Goal: Find contact information: Find contact information

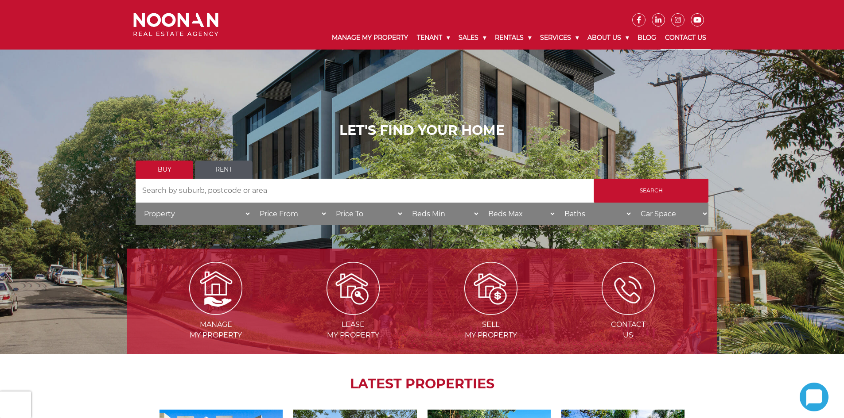
click at [684, 38] on link "Contact Us" at bounding box center [685, 38] width 50 height 23
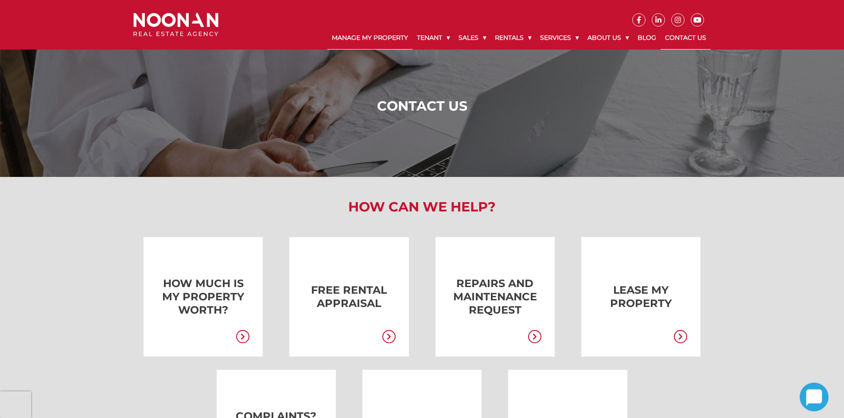
click at [344, 37] on link "Manage My Property" at bounding box center [369, 38] width 85 height 23
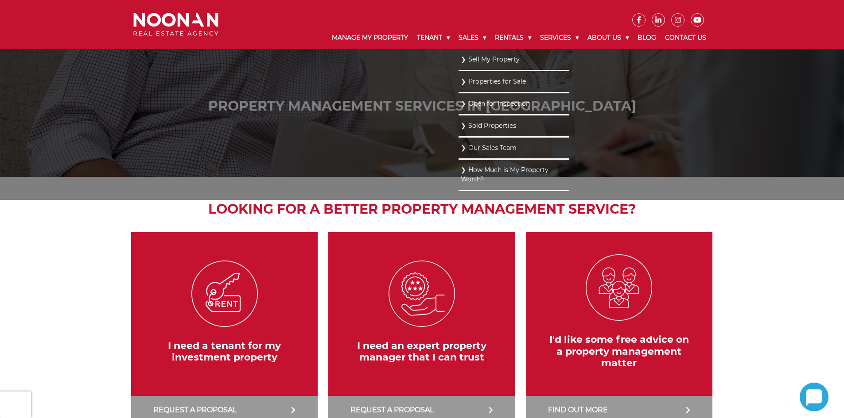
click at [473, 149] on link "Our Sales Team" at bounding box center [514, 148] width 106 height 12
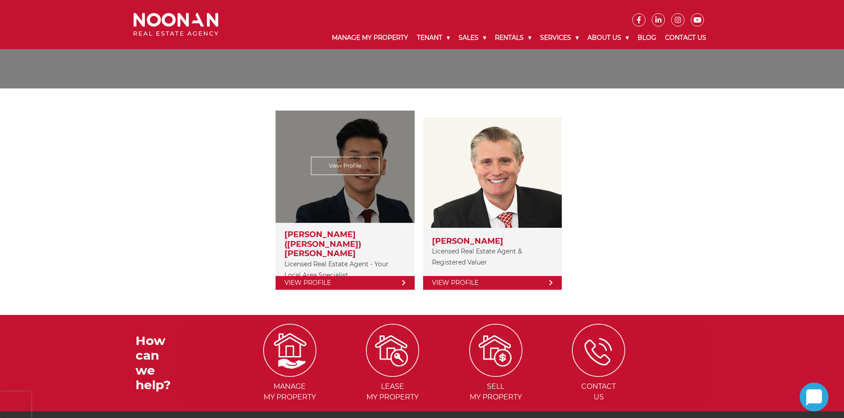
scroll to position [133, 0]
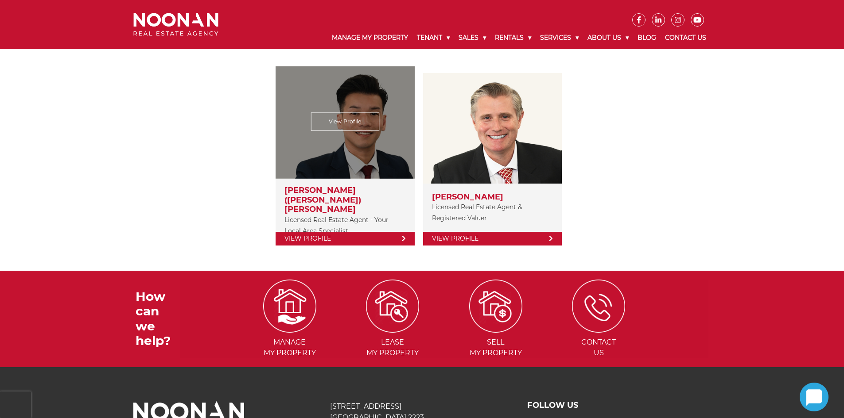
click at [323, 232] on link "View Profile" at bounding box center [344, 239] width 139 height 14
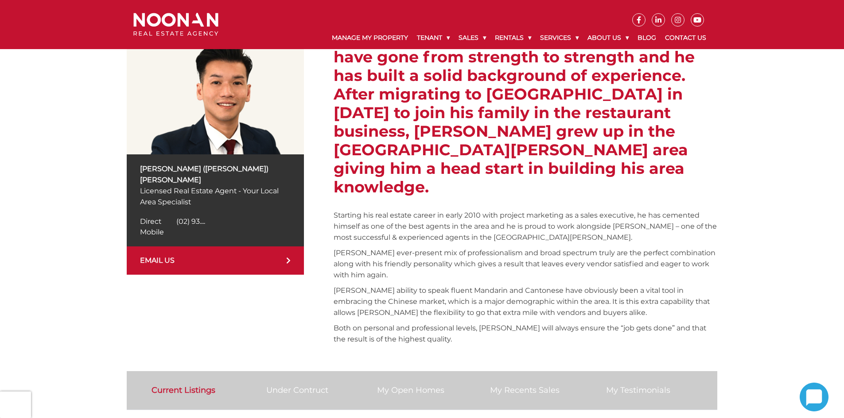
scroll to position [177, 0]
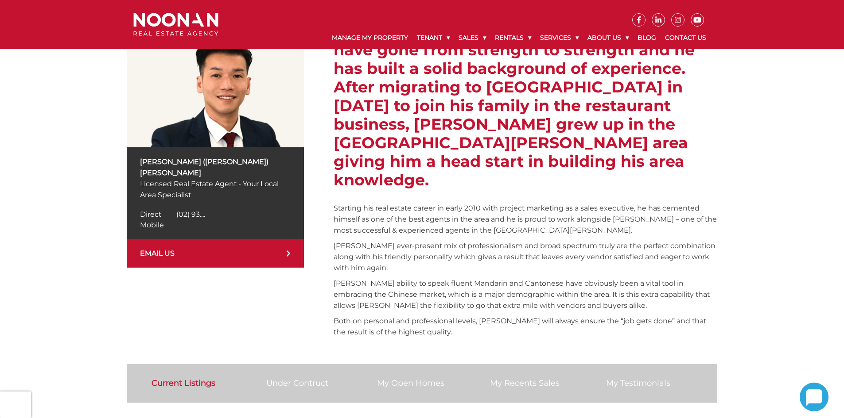
click at [203, 210] on span "(02) 93...." at bounding box center [190, 214] width 29 height 8
drag, startPoint x: 208, startPoint y: 203, endPoint x: 176, endPoint y: 204, distance: 31.5
click at [176, 209] on div "Direct (02) 9330 6813 Direct (02) 93...." at bounding box center [215, 214] width 151 height 11
copy span "(02) 9330 6813"
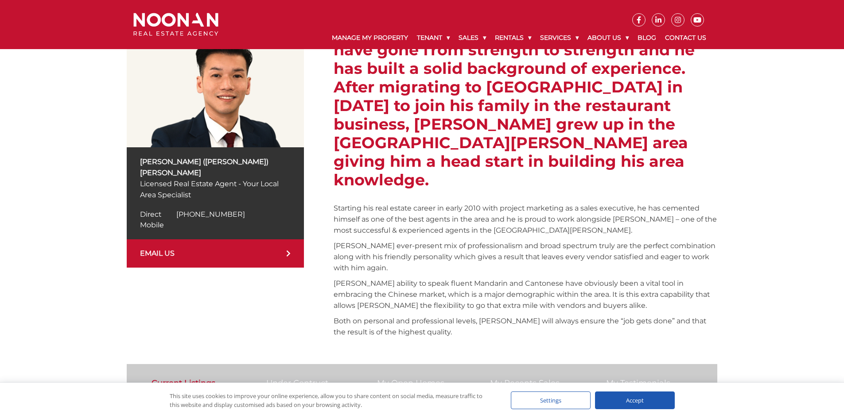
click at [291, 244] on link "EMAIL US" at bounding box center [215, 254] width 177 height 28
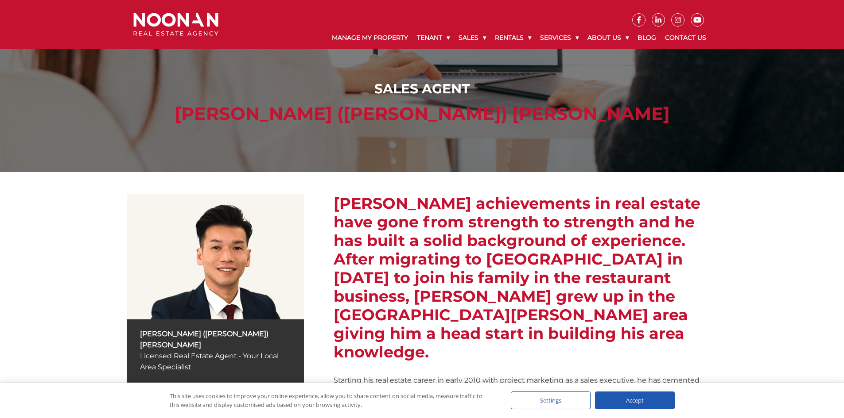
scroll to position [0, 0]
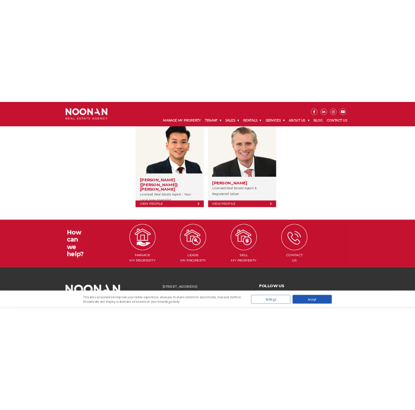
scroll to position [208, 0]
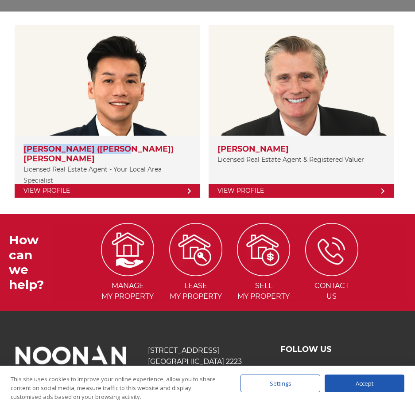
drag, startPoint x: 113, startPoint y: 149, endPoint x: 14, endPoint y: 151, distance: 99.2
click at [14, 151] on div "View Profile [PERSON_NAME] ([PERSON_NAME]) Cai Licensed Real Estate Agent - You…" at bounding box center [207, 113] width 397 height 176
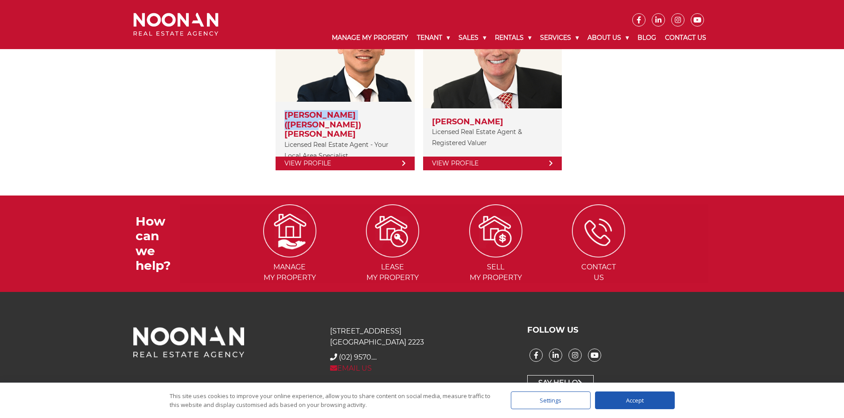
click at [359, 364] on link "EMAIL US" at bounding box center [351, 368] width 42 height 8
